Goal: Task Accomplishment & Management: Use online tool/utility

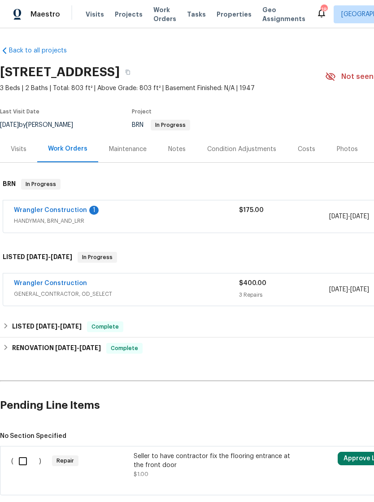
click at [109, 209] on div "Wrangler Construction 1" at bounding box center [126, 211] width 225 height 11
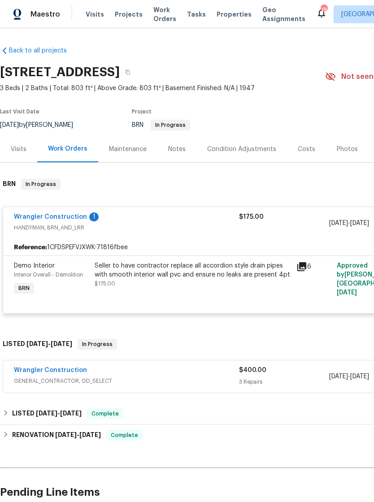
click at [77, 370] on link "Wrangler Construction" at bounding box center [50, 370] width 73 height 6
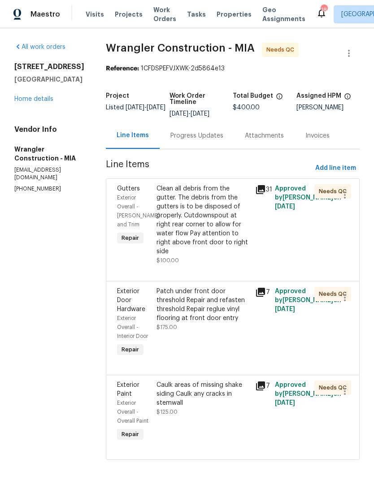
click at [201, 213] on div "Clean all debris from the gutter. The debris from the gutters is to be disposed…" at bounding box center [202, 220] width 93 height 72
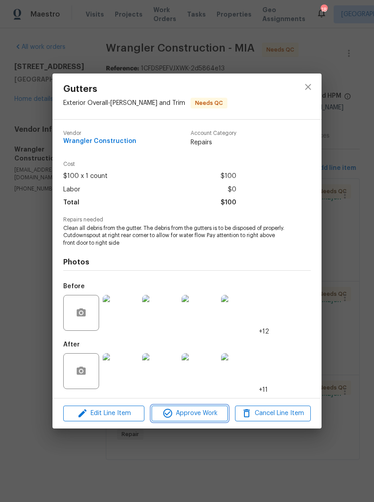
click at [212, 410] on span "Approve Work" at bounding box center [189, 413] width 70 height 11
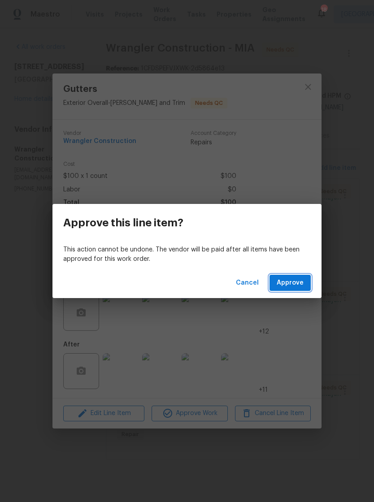
click at [295, 280] on span "Approve" at bounding box center [289, 282] width 27 height 11
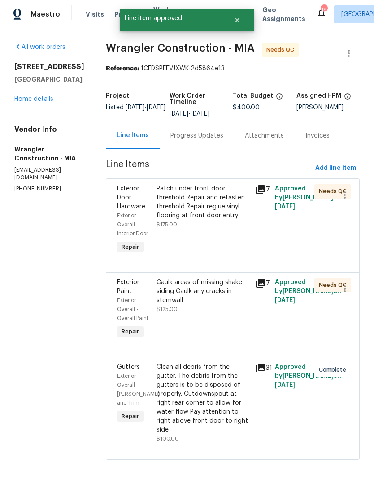
click at [289, 203] on span "Approved by Jeff Aniello on 9/3/2025" at bounding box center [308, 197] width 66 height 24
click at [218, 211] on div "Patch under front door threshold Repair and refasten threshold Repair reglue vi…" at bounding box center [202, 202] width 93 height 36
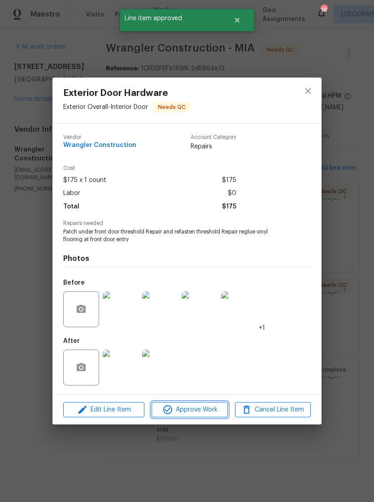
click at [212, 407] on span "Approve Work" at bounding box center [189, 409] width 70 height 11
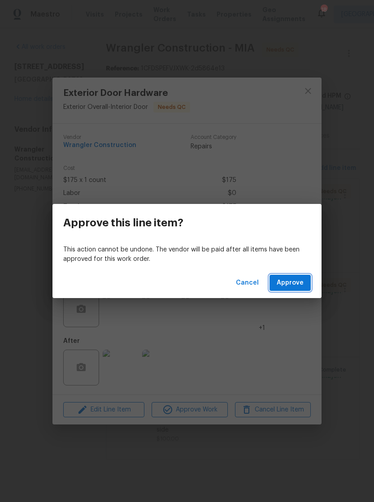
click at [297, 277] on span "Approve" at bounding box center [289, 282] width 27 height 11
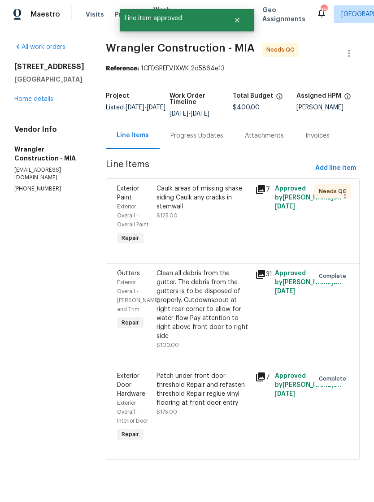
click at [215, 194] on div "Caulk areas of missing shake siding Caulk any cracks in stemwall" at bounding box center [202, 197] width 93 height 27
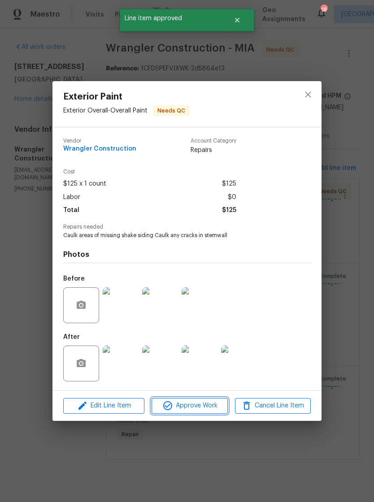
click at [200, 405] on span "Approve Work" at bounding box center [189, 405] width 70 height 11
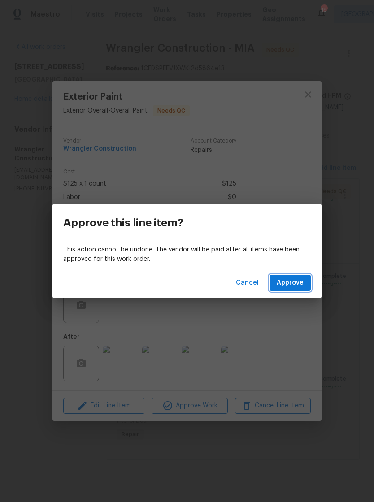
click at [295, 280] on span "Approve" at bounding box center [289, 282] width 27 height 11
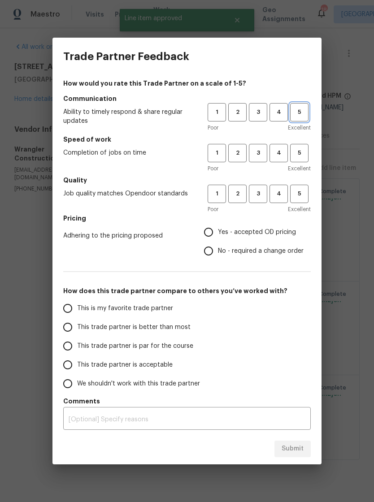
click at [302, 110] on span "5" at bounding box center [299, 112] width 17 height 10
click at [299, 145] on button "5" at bounding box center [299, 153] width 18 height 18
click at [301, 178] on h5 "Quality" at bounding box center [186, 180] width 247 height 9
click at [297, 182] on h5 "Quality" at bounding box center [186, 180] width 247 height 9
click at [305, 189] on span "5" at bounding box center [299, 194] width 17 height 10
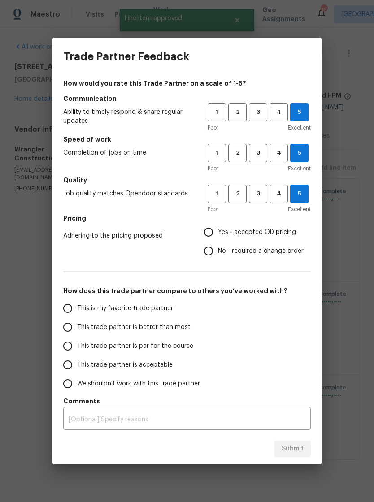
click at [207, 232] on input "Yes - accepted OD pricing" at bounding box center [208, 232] width 19 height 19
radio input "true"
click at [68, 322] on input "This trade partner is better than most" at bounding box center [67, 327] width 19 height 19
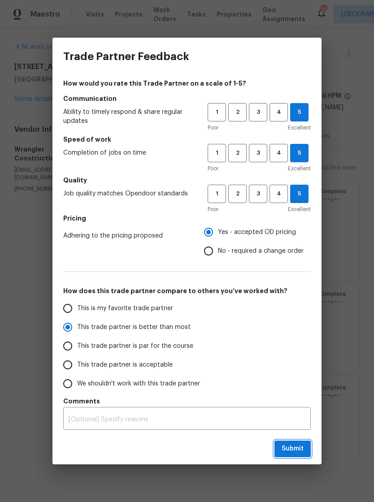
click at [296, 450] on span "Submit" at bounding box center [292, 448] width 22 height 11
radio input "true"
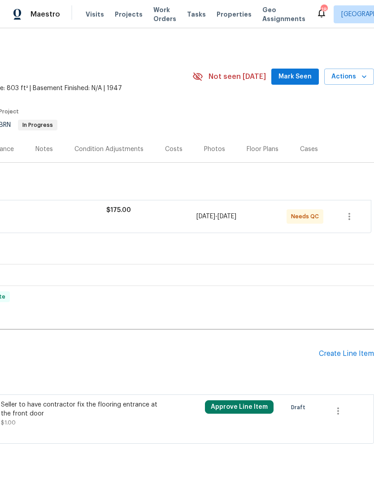
scroll to position [0, 133]
click at [342, 409] on icon "button" at bounding box center [337, 410] width 11 height 11
click at [352, 408] on li "Cancel" at bounding box center [344, 410] width 34 height 15
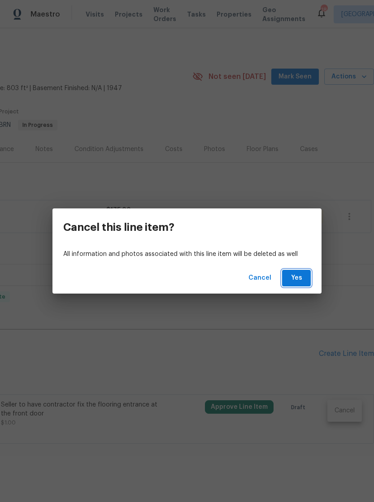
click at [301, 278] on span "Yes" at bounding box center [296, 277] width 14 height 11
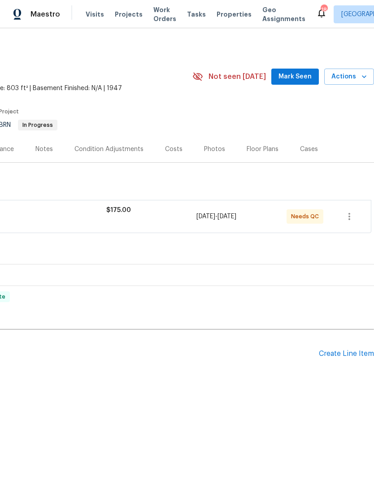
click at [351, 353] on div "Create Line Item" at bounding box center [346, 353] width 55 height 9
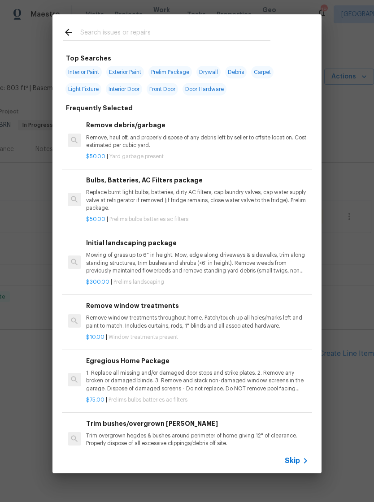
click at [108, 30] on input "text" at bounding box center [175, 33] width 190 height 13
type input "Clean"
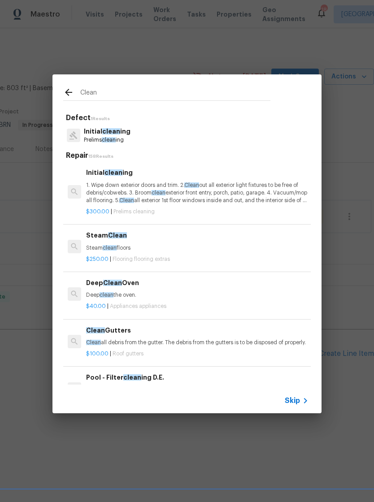
click at [140, 185] on p "1. Wipe down exterior doors and trim. 2. Clean out all exterior light fixtures …" at bounding box center [197, 192] width 222 height 23
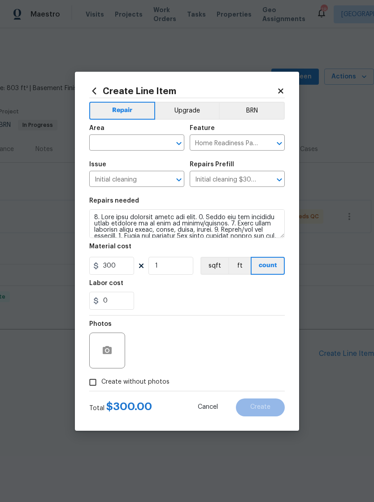
click at [139, 138] on input "text" at bounding box center [124, 144] width 70 height 14
type input "i"
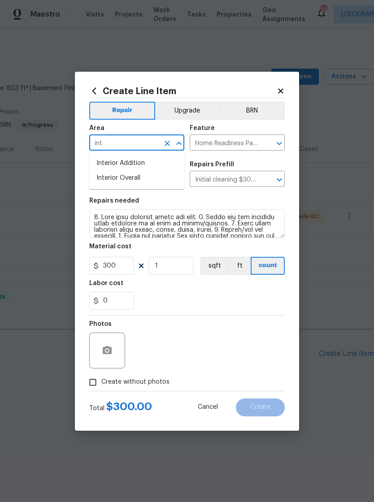
click at [138, 179] on li "Interior Overall" at bounding box center [136, 178] width 95 height 15
type input "Interior Overall"
click at [124, 265] on input "300" at bounding box center [111, 266] width 45 height 18
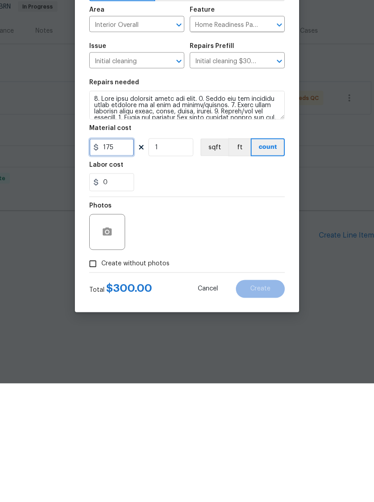
type input "175"
click at [88, 374] on input "Create without photos" at bounding box center [92, 382] width 17 height 17
checkbox input "true"
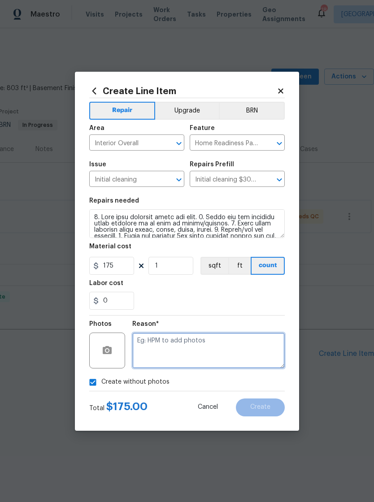
click at [180, 344] on textarea at bounding box center [208, 350] width 152 height 36
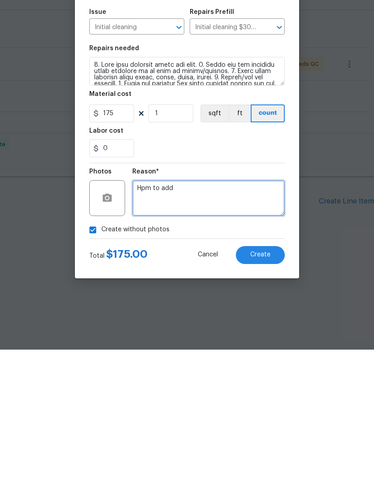
type textarea "Hpm to add"
click at [278, 398] on button "Create" at bounding box center [260, 407] width 49 height 18
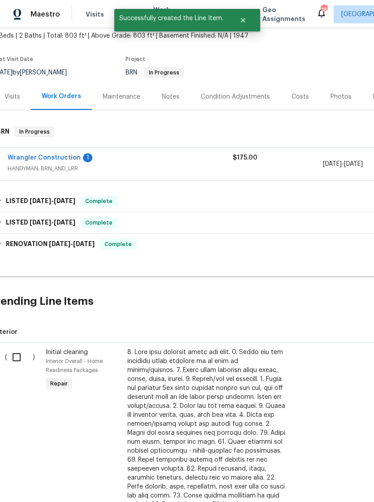
scroll to position [52, 7]
click at [12, 355] on input "checkbox" at bounding box center [20, 357] width 26 height 19
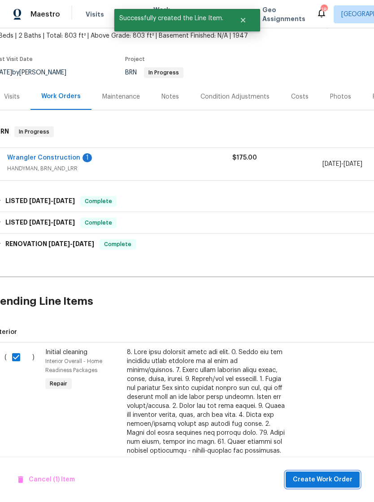
click at [324, 476] on span "Create Work Order" at bounding box center [323, 479] width 60 height 11
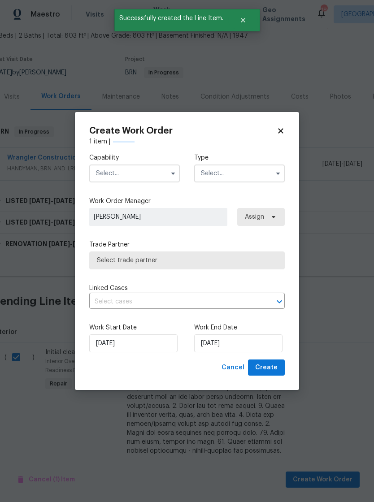
checkbox input "false"
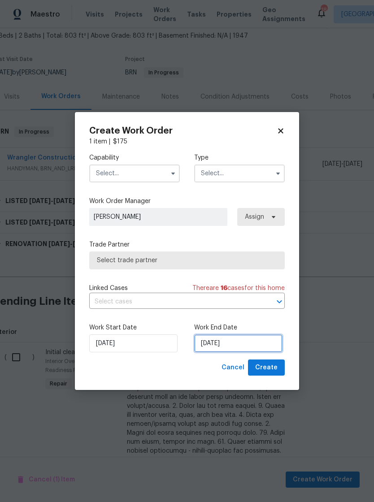
click at [247, 342] on input "9/7/2025" at bounding box center [238, 343] width 88 height 18
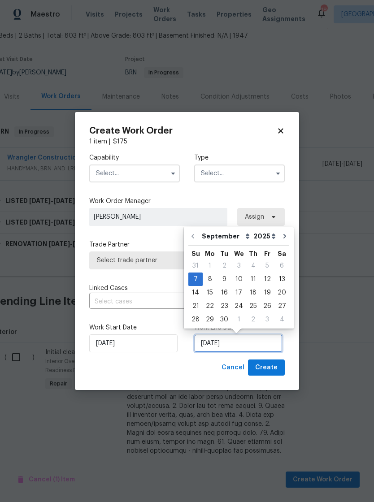
scroll to position [14, 0]
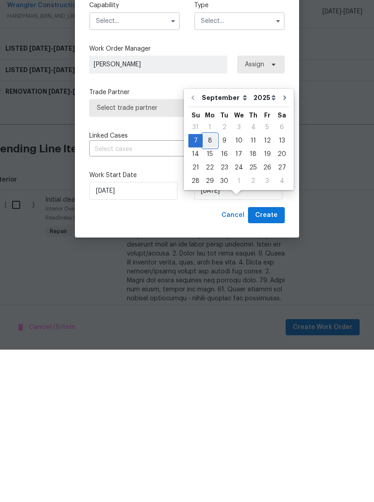
click at [206, 287] on div "8" at bounding box center [209, 293] width 14 height 13
type input "9/8/2025"
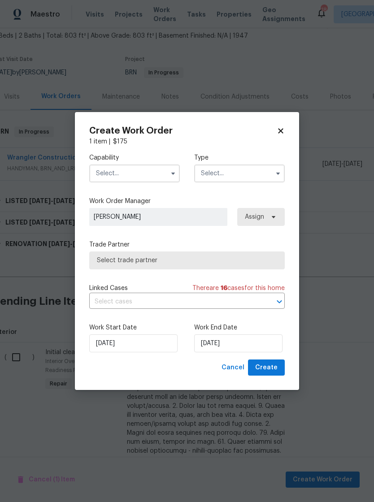
click at [294, 370] on div "Create Work Order 1 item | $ 175 Capability Type Work Order Manager Jeff Aniell…" at bounding box center [187, 251] width 224 height 278
click at [279, 366] on button "Create" at bounding box center [266, 367] width 37 height 17
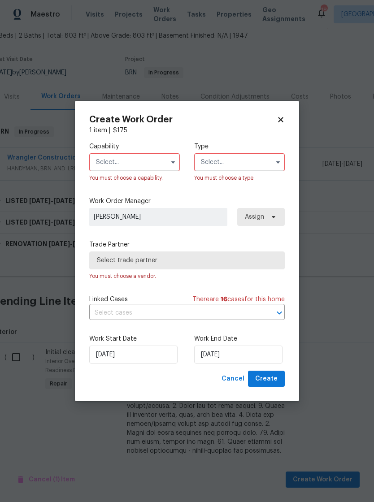
click at [162, 155] on input "text" at bounding box center [134, 162] width 90 height 18
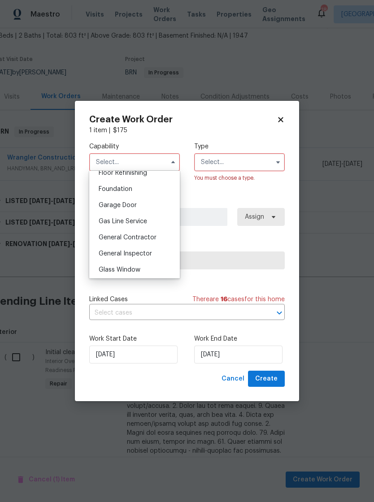
scroll to position [381, 0]
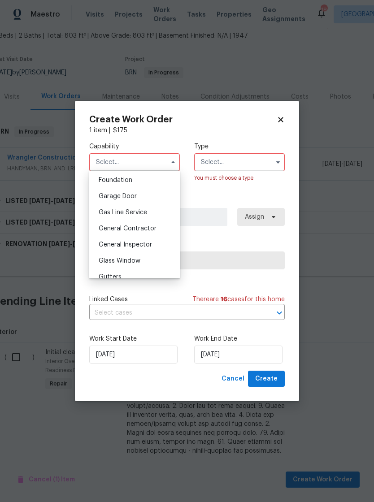
click at [155, 247] on div "General Inspector" at bounding box center [134, 245] width 86 height 16
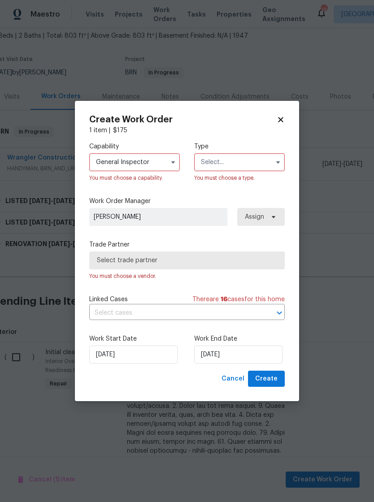
click at [170, 159] on icon "button" at bounding box center [172, 162] width 7 height 7
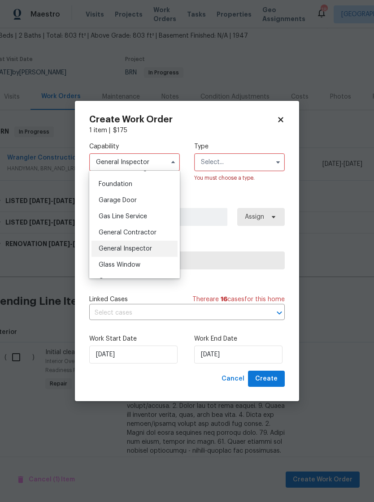
scroll to position [376, 0]
click at [154, 234] on span "General Contractor" at bounding box center [128, 233] width 58 height 6
type input "General Contractor"
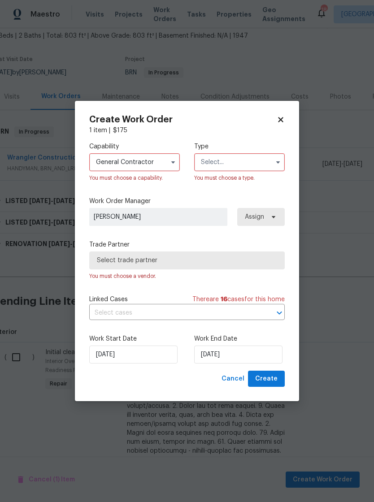
click at [240, 159] on input "text" at bounding box center [239, 162] width 90 height 18
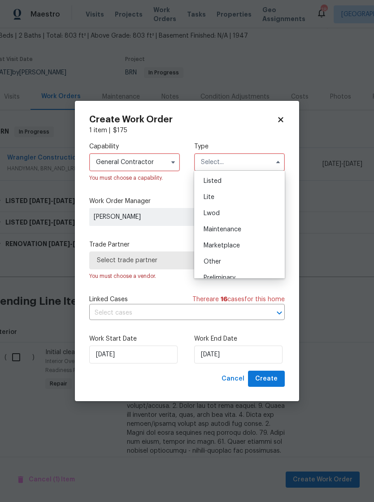
scroll to position [97, 0]
click at [247, 228] on div "Maintenance" at bounding box center [239, 229] width 86 height 16
type input "Maintenance"
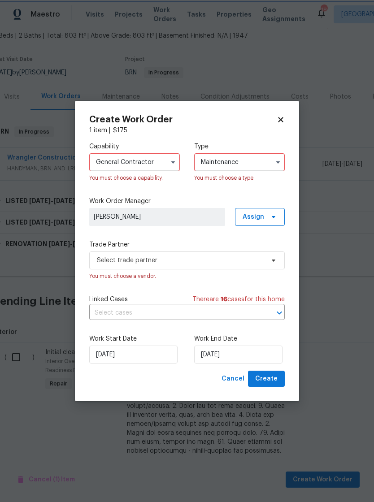
scroll to position [0, 0]
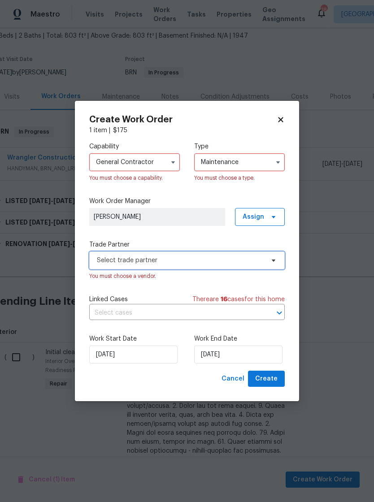
click at [245, 261] on span "Select trade partner" at bounding box center [180, 260] width 167 height 9
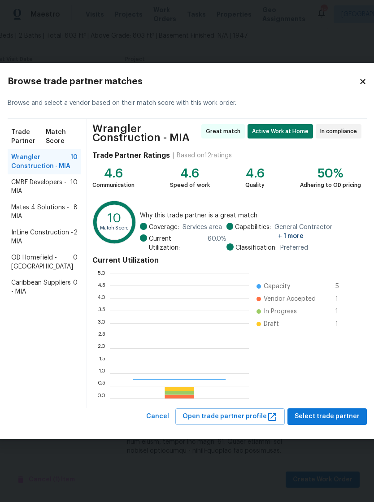
scroll to position [125, 139]
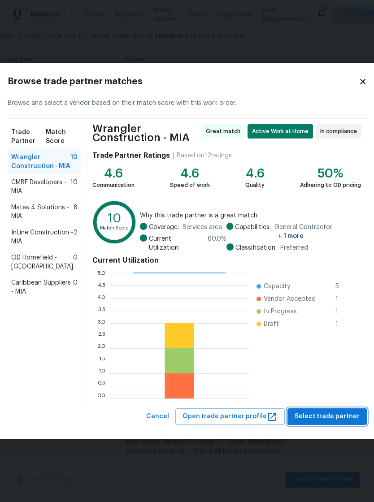
click at [339, 416] on span "Select trade partner" at bounding box center [326, 416] width 65 height 11
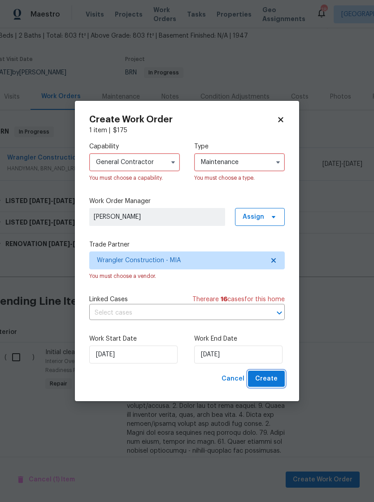
click at [280, 380] on button "Create" at bounding box center [266, 378] width 37 height 17
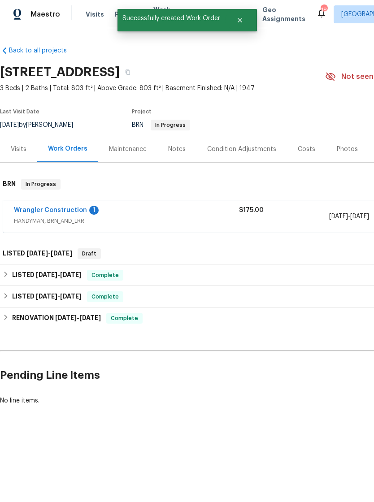
scroll to position [0, 0]
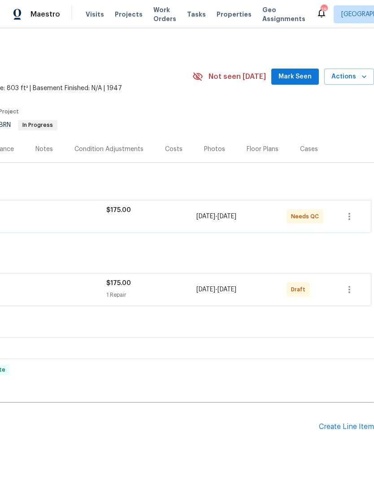
scroll to position [0, 133]
click at [356, 285] on button "button" at bounding box center [349, 290] width 22 height 22
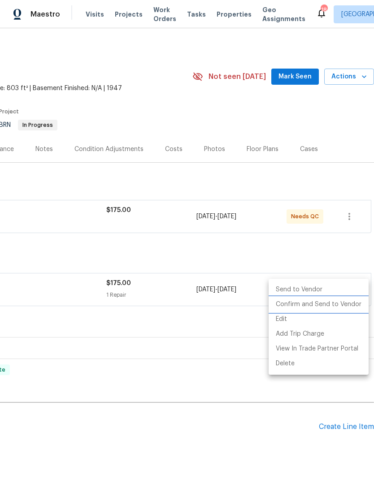
click at [335, 301] on li "Confirm and Send to Vendor" at bounding box center [318, 304] width 100 height 15
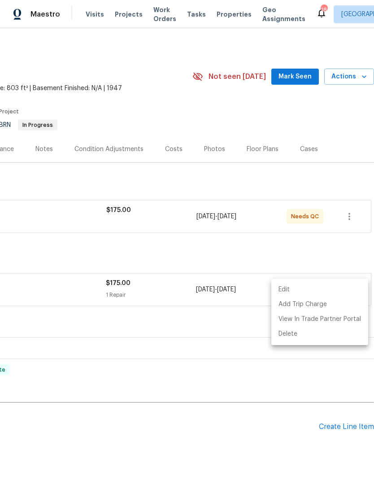
click at [279, 431] on div at bounding box center [187, 251] width 374 height 502
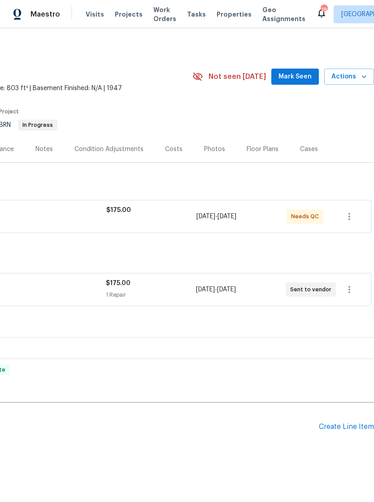
click at [285, 438] on h2 "Pending Line Items" at bounding box center [92, 427] width 451 height 42
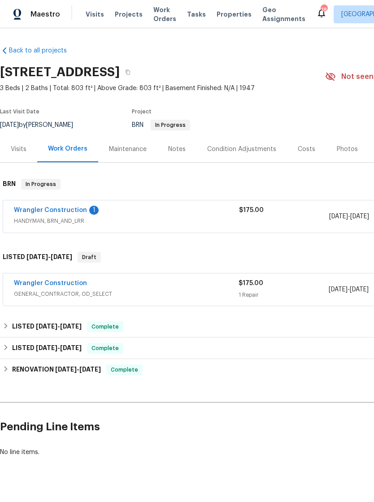
scroll to position [0, 0]
click at [125, 15] on span "Projects" at bounding box center [129, 14] width 28 height 9
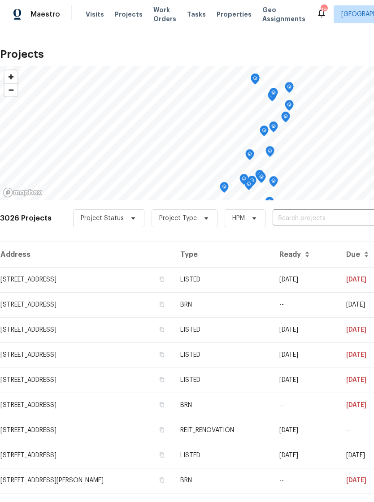
click at [295, 216] on input "text" at bounding box center [323, 218] width 103 height 14
type input "4406"
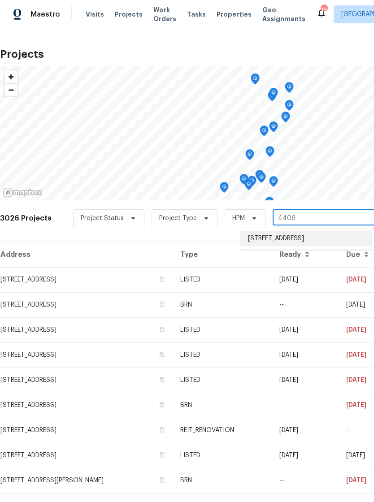
click at [295, 240] on li "4406 Daffodil Cir S, Palm Beach Gardens, FL 33410" at bounding box center [306, 238] width 130 height 15
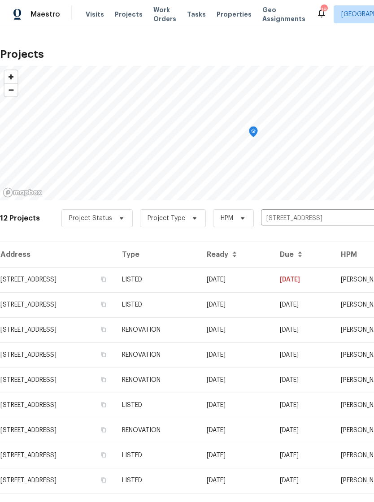
click at [115, 274] on td "4406 Daffodil Cir S, Palm Beach Gardens, FL 33410" at bounding box center [57, 279] width 115 height 25
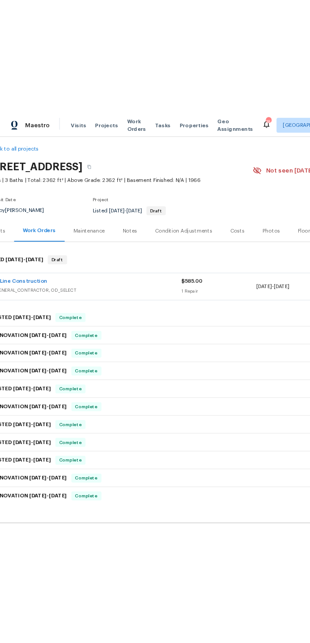
scroll to position [8, 11]
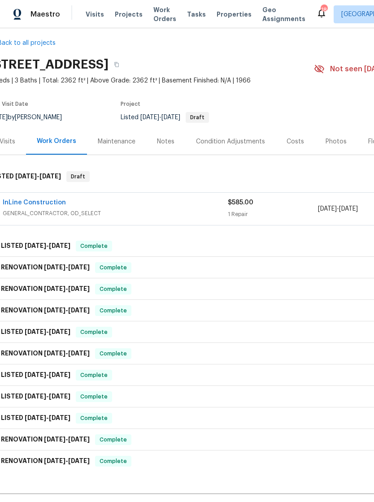
click at [39, 200] on link "InLine Construction" at bounding box center [34, 202] width 63 height 6
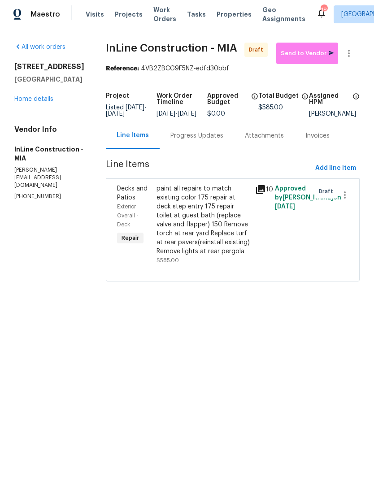
click at [213, 225] on div "paint all repairs to match existing color 175 repair at deck step entry 175 rep…" at bounding box center [202, 220] width 93 height 72
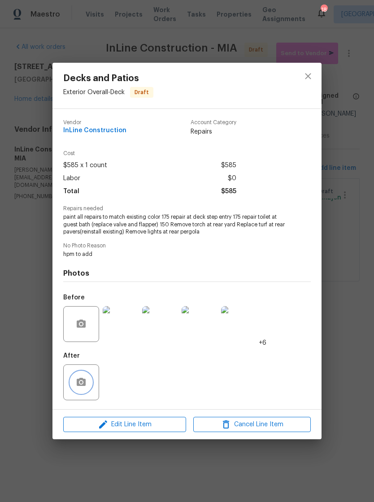
click at [77, 380] on icon "button" at bounding box center [81, 382] width 9 height 8
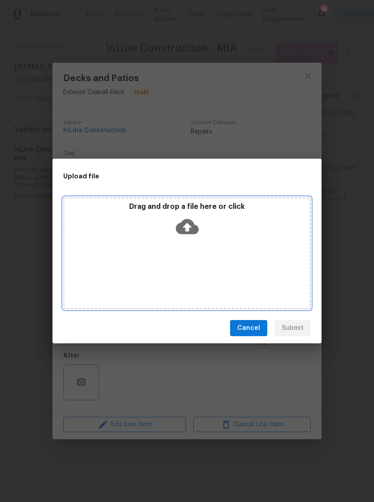
click at [188, 224] on icon at bounding box center [187, 226] width 23 height 23
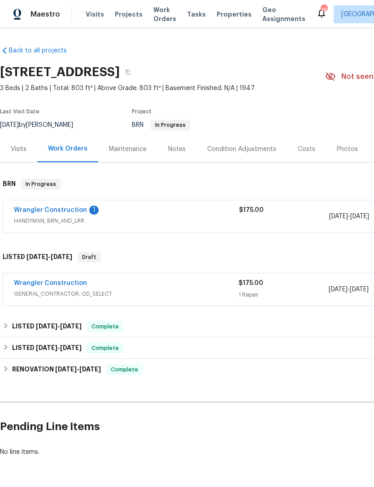
click at [134, 10] on span "Projects" at bounding box center [129, 14] width 28 height 9
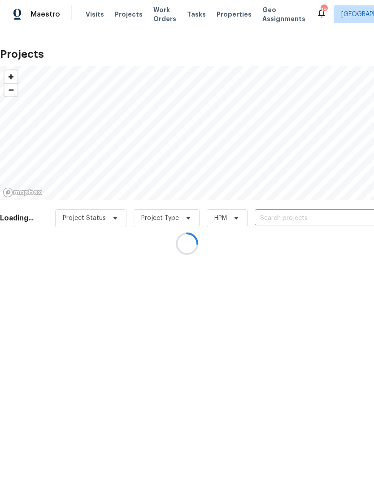
click at [296, 219] on div at bounding box center [187, 243] width 374 height 487
click at [302, 218] on div at bounding box center [187, 243] width 374 height 487
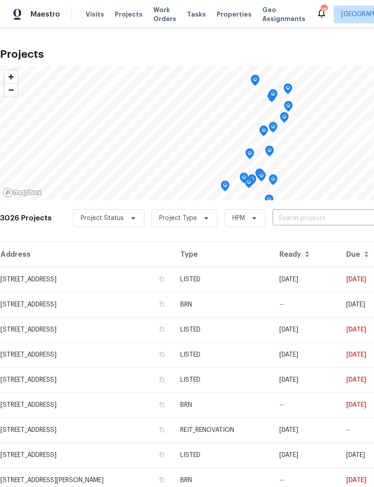
click at [299, 219] on input "text" at bounding box center [323, 218] width 103 height 14
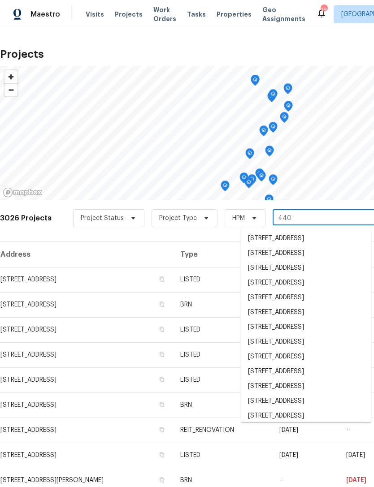
type input "4406"
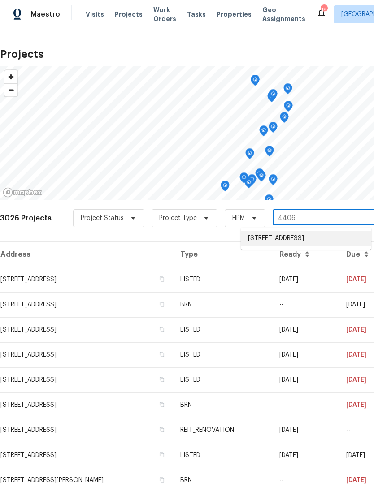
click at [304, 244] on li "4406 Daffodil Cir S, Palm Beach Gardens, FL 33410" at bounding box center [306, 238] width 130 height 15
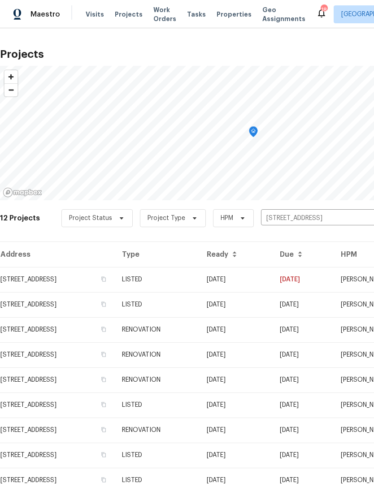
click at [115, 279] on td "4406 Daffodil Cir S, Palm Beach Gardens, FL 33410" at bounding box center [57, 279] width 115 height 25
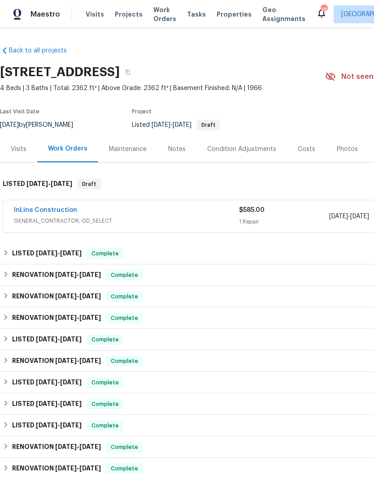
click at [69, 210] on link "InLine Construction" at bounding box center [45, 210] width 63 height 6
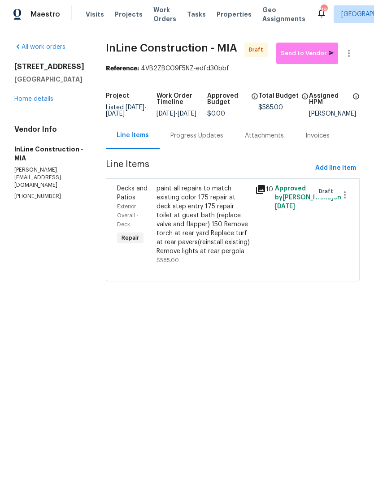
click at [233, 235] on div "paint all repairs to match existing color 175 repair at deck step entry 175 rep…" at bounding box center [202, 220] width 93 height 72
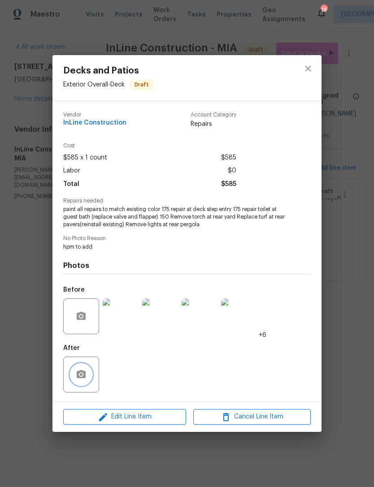
click at [82, 369] on button "button" at bounding box center [81, 375] width 22 height 22
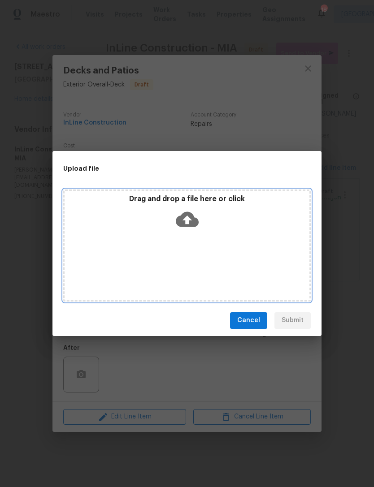
click at [193, 219] on icon at bounding box center [187, 218] width 23 height 15
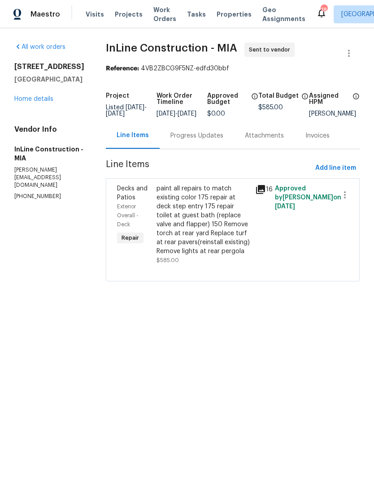
click at [220, 13] on span "Properties" at bounding box center [233, 14] width 35 height 9
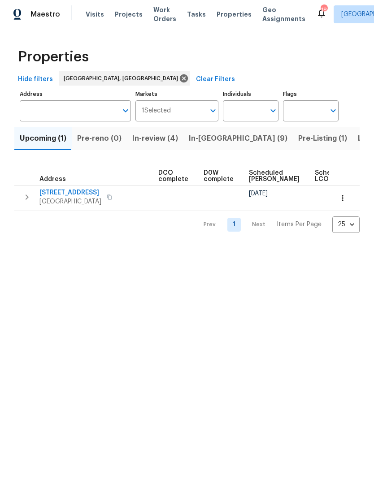
scroll to position [0, 189]
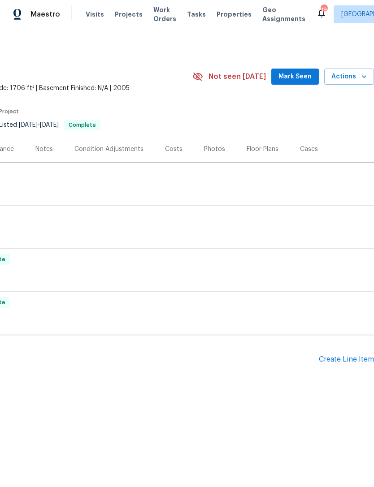
scroll to position [0, 133]
click at [345, 359] on div "Create Line Item" at bounding box center [346, 359] width 55 height 9
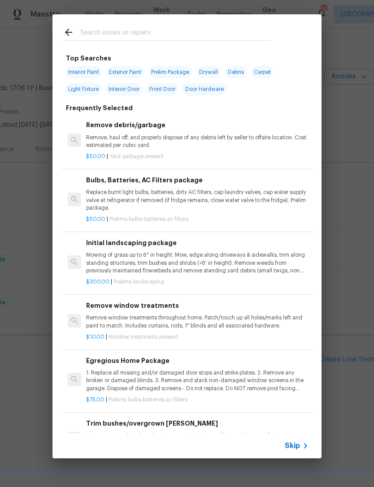
click at [293, 442] on span "Skip" at bounding box center [291, 445] width 15 height 9
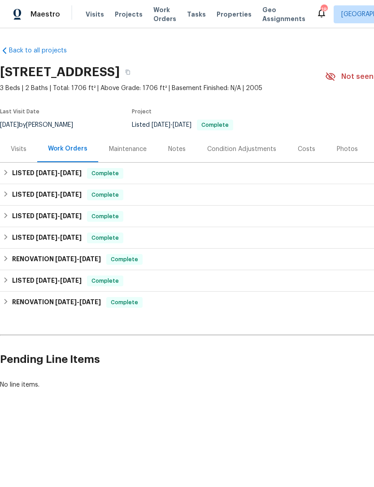
scroll to position [0, 0]
